Goal: Transaction & Acquisition: Purchase product/service

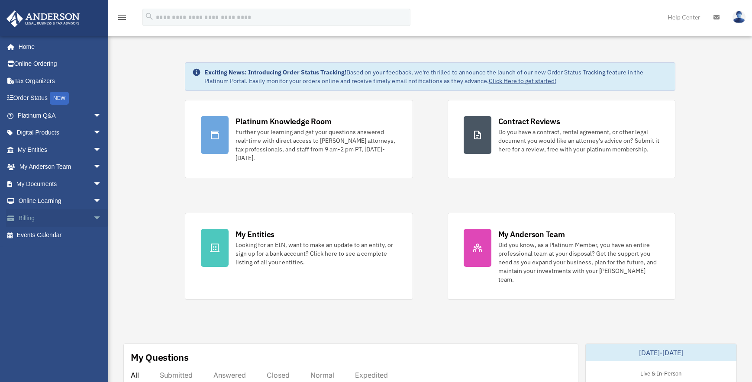
click at [93, 216] on span "arrow_drop_down" at bounding box center [101, 219] width 17 height 18
click at [57, 235] on link "$ Open Invoices" at bounding box center [63, 236] width 103 height 18
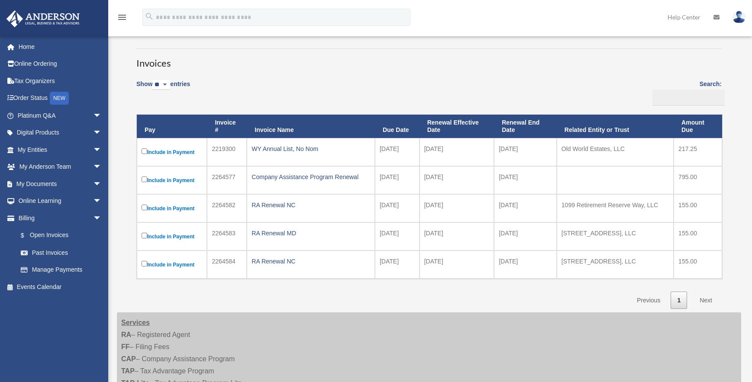
scroll to position [87, 0]
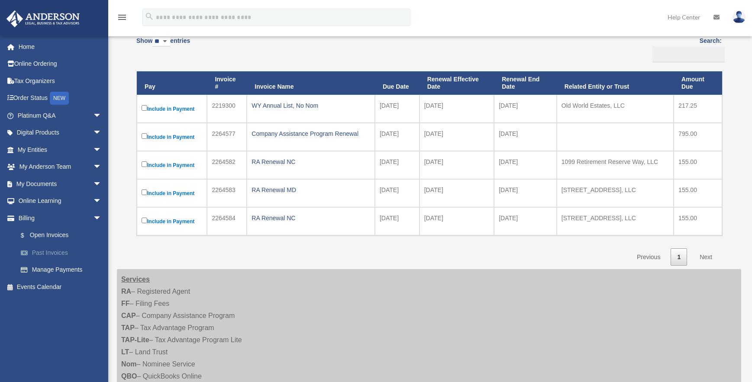
click at [57, 252] on link "Past Invoices" at bounding box center [63, 252] width 103 height 17
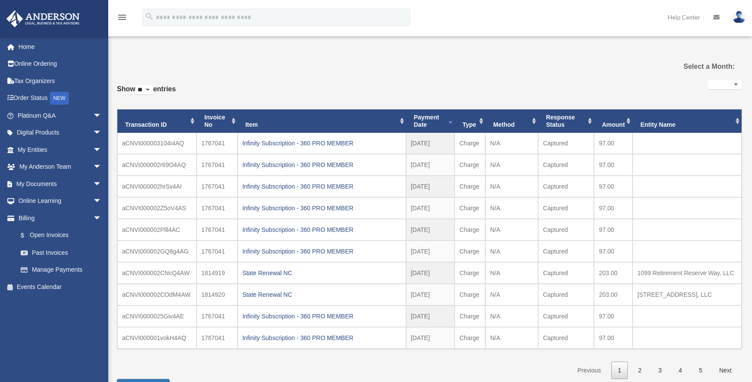
select select
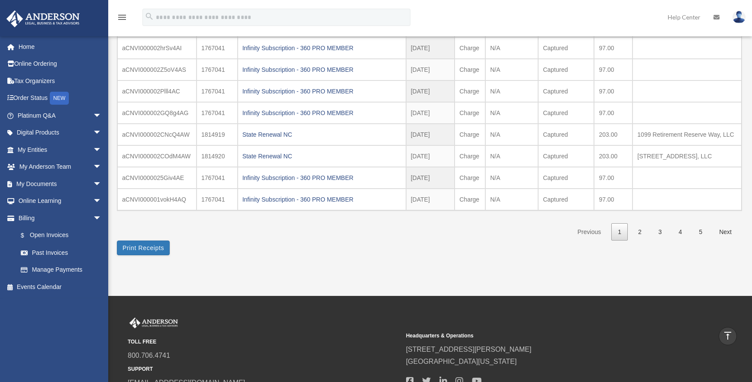
scroll to position [128, 0]
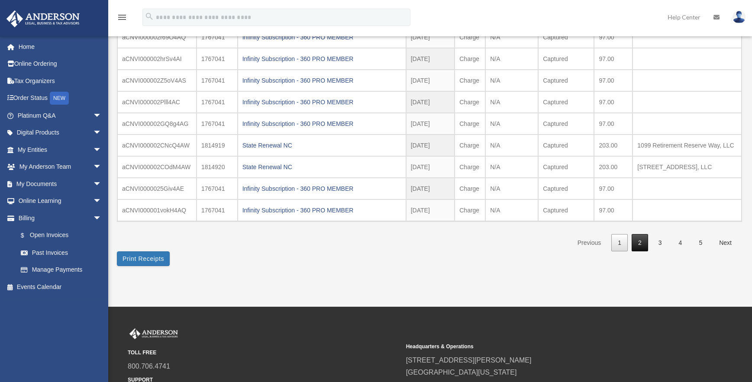
click at [640, 245] on link "2" at bounding box center [640, 243] width 16 height 18
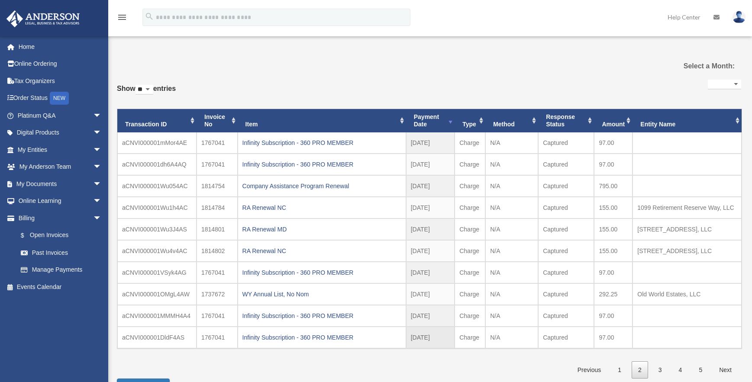
scroll to position [0, 0]
click at [616, 372] on link "1" at bounding box center [619, 371] width 16 height 18
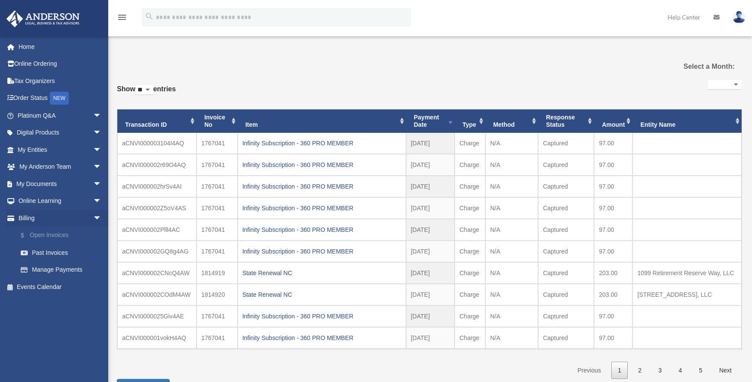
click at [51, 235] on link "$ Open Invoices" at bounding box center [63, 236] width 103 height 18
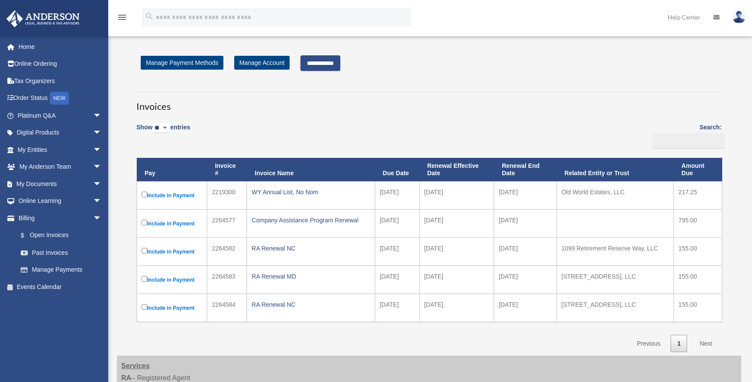
click at [319, 62] on input "**********" at bounding box center [320, 63] width 40 height 16
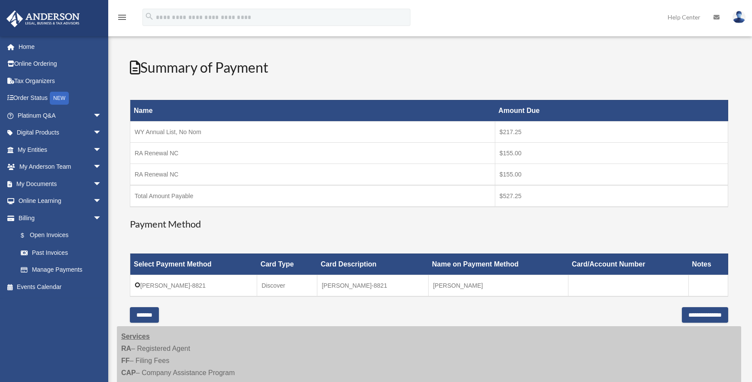
scroll to position [130, 0]
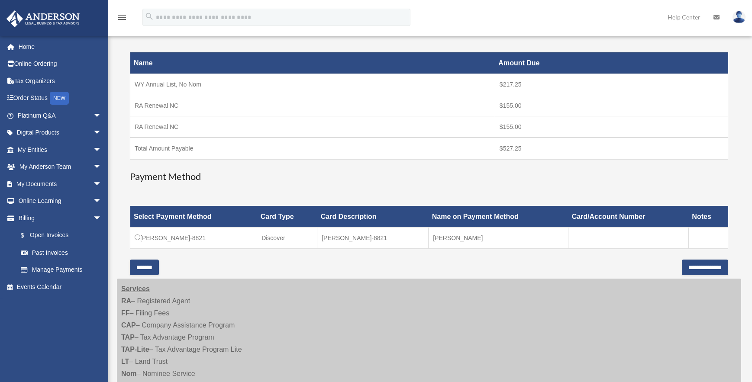
click at [146, 269] on input "*******" at bounding box center [144, 268] width 29 height 16
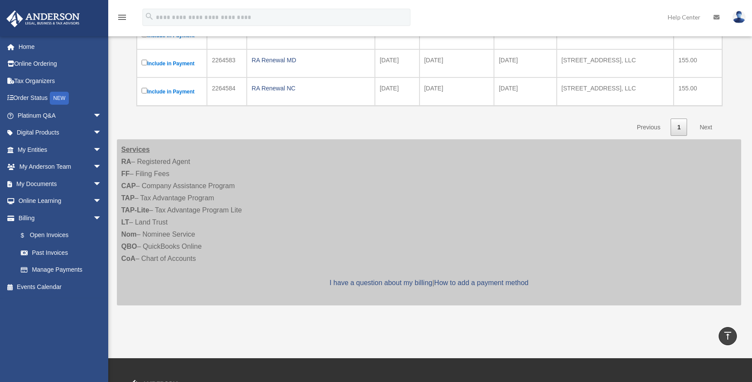
scroll to position [0, 0]
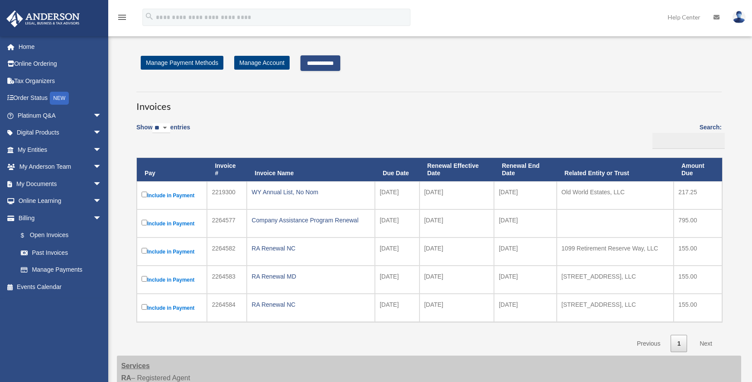
click at [396, 221] on td "2025-11-10" at bounding box center [397, 224] width 45 height 28
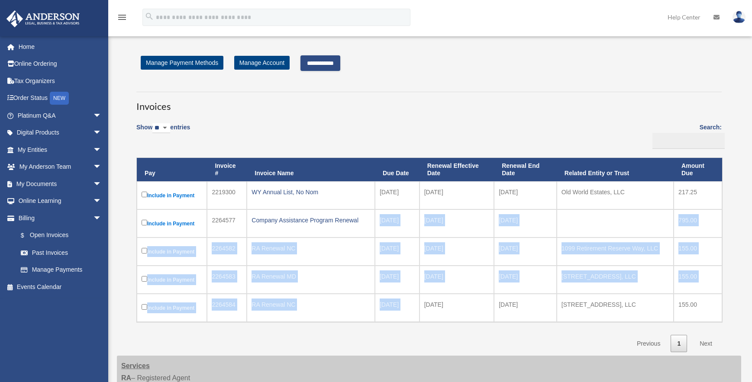
drag, startPoint x: 380, startPoint y: 220, endPoint x: 422, endPoint y: 312, distance: 101.3
click at [422, 312] on tbody "Include in Payment 2219300 WY Annual List, No Nom 2025-10-11 2025-11-01 2026-10…" at bounding box center [429, 251] width 585 height 141
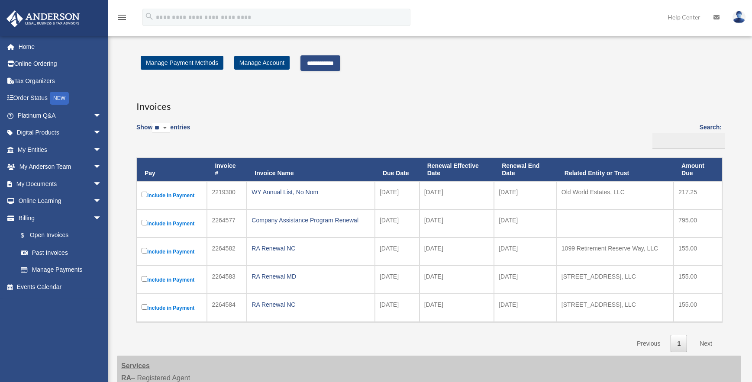
click at [403, 200] on td "2025-10-11" at bounding box center [397, 195] width 45 height 28
click at [334, 62] on input "**********" at bounding box center [320, 63] width 40 height 16
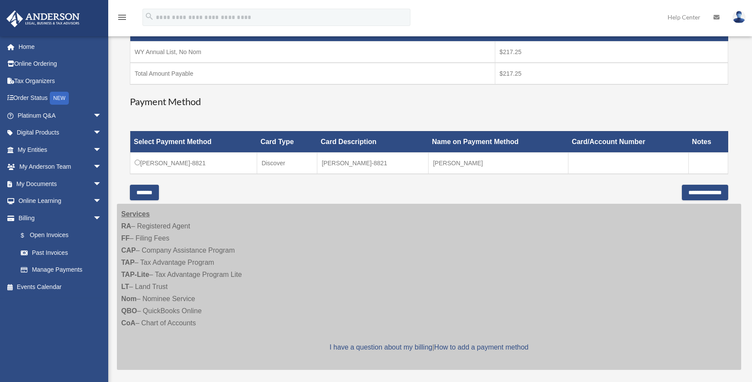
scroll to position [173, 0]
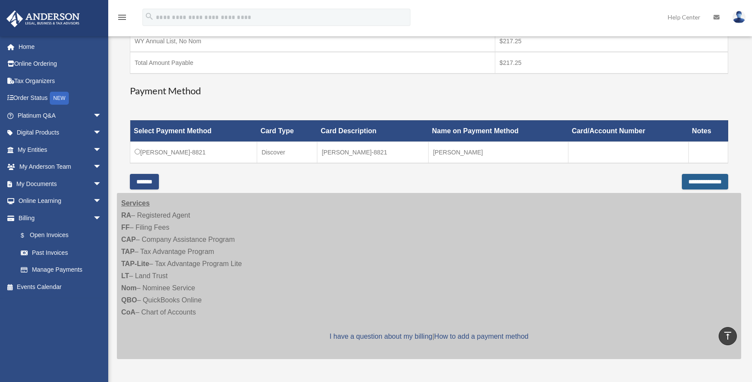
click at [690, 180] on input "**********" at bounding box center [705, 182] width 46 height 16
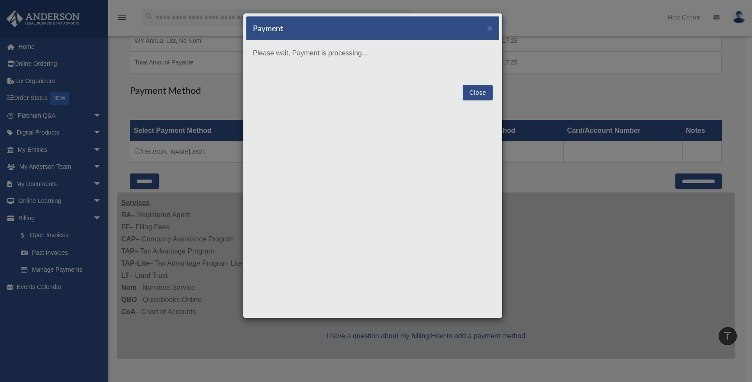
click at [474, 92] on button "Close" at bounding box center [478, 93] width 30 height 16
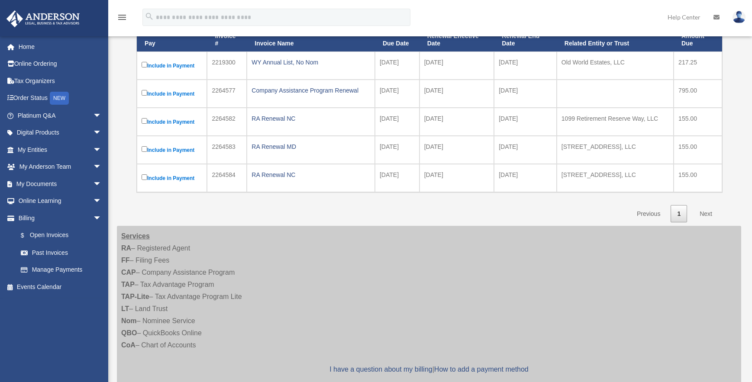
scroll to position [87, 0]
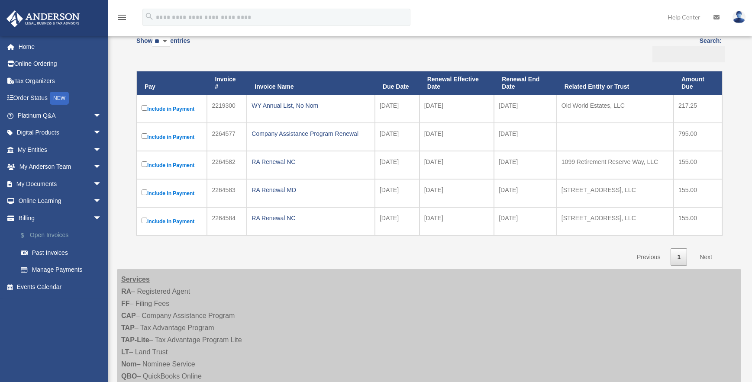
click at [49, 235] on link "$ Open Invoices" at bounding box center [63, 236] width 103 height 18
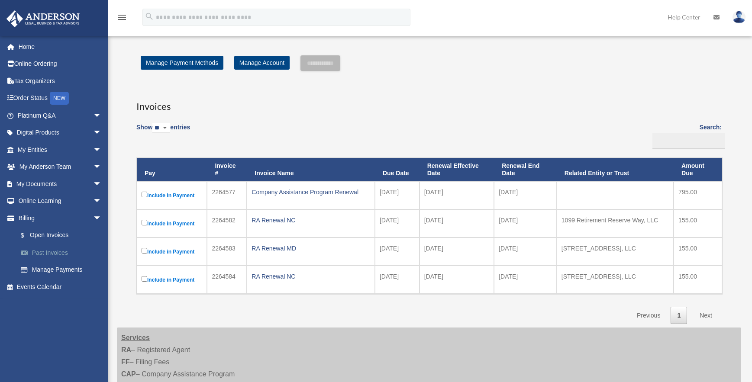
click at [53, 250] on link "Past Invoices" at bounding box center [63, 252] width 103 height 17
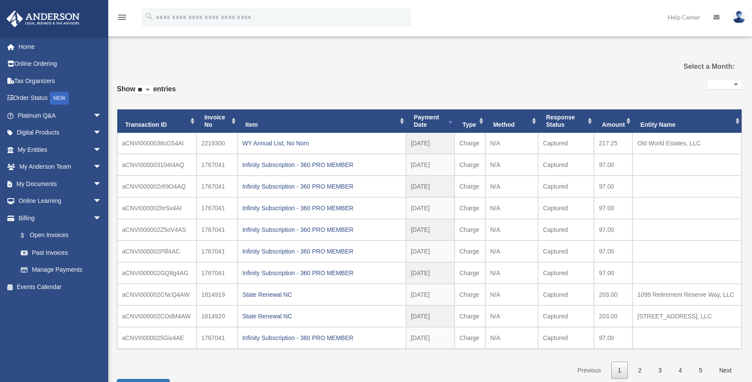
select select
click at [31, 46] on link "Home" at bounding box center [60, 46] width 109 height 17
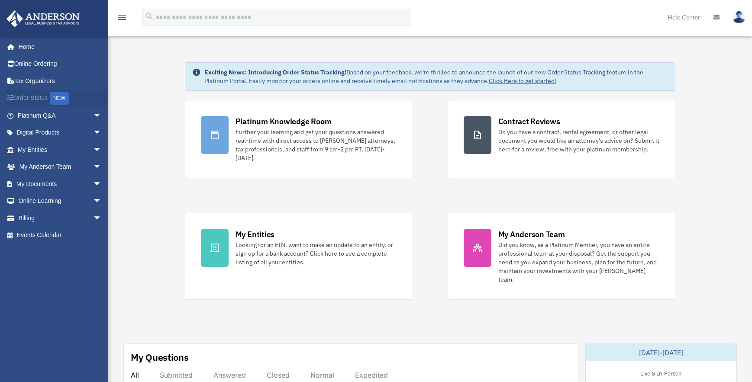
click at [38, 95] on link "Order Status NEW" at bounding box center [60, 99] width 109 height 18
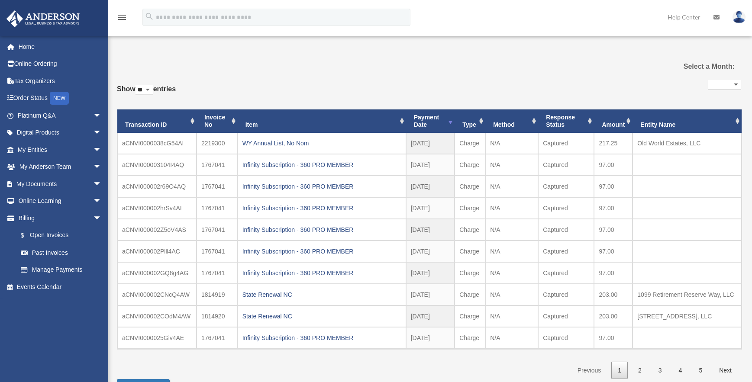
select select
